Goal: Navigation & Orientation: Find specific page/section

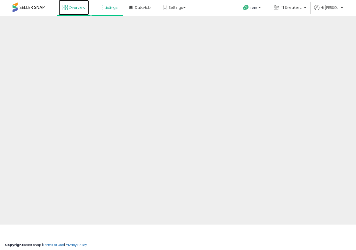
click at [81, 9] on span "Overview" at bounding box center [77, 7] width 16 height 5
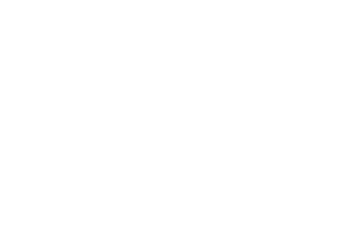
click at [0, 0] on link "DataHub" at bounding box center [0, 0] width 0 height 0
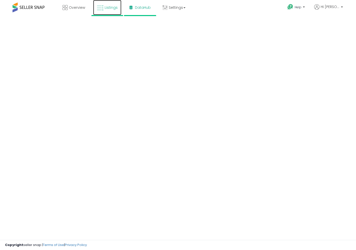
click at [102, 5] on icon at bounding box center [100, 8] width 7 height 7
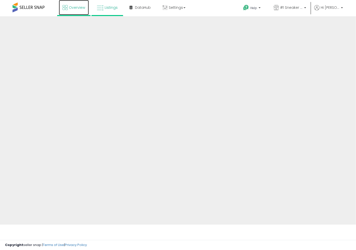
click at [80, 10] on link "Overview" at bounding box center [74, 7] width 30 height 15
click at [106, 4] on link "Listings" at bounding box center [107, 7] width 28 height 15
click at [107, 6] on span "Listings" at bounding box center [111, 7] width 13 height 5
